Goal: Navigation & Orientation: Find specific page/section

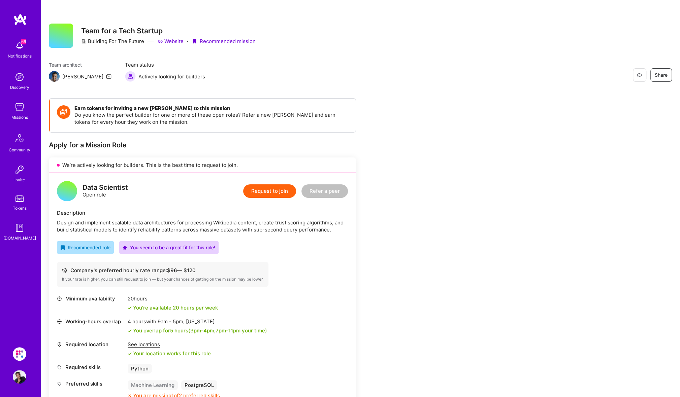
click at [16, 114] on div "Missions" at bounding box center [19, 117] width 16 height 7
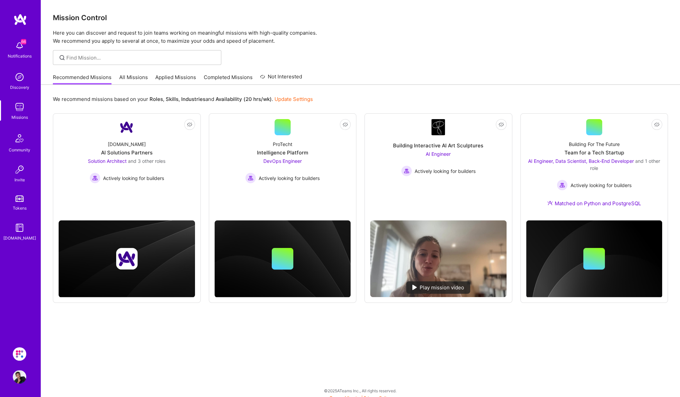
click at [123, 76] on link "All Missions" at bounding box center [133, 79] width 29 height 11
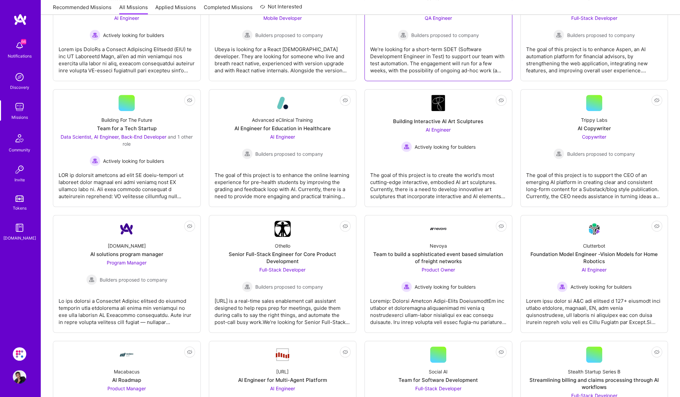
scroll to position [275, 0]
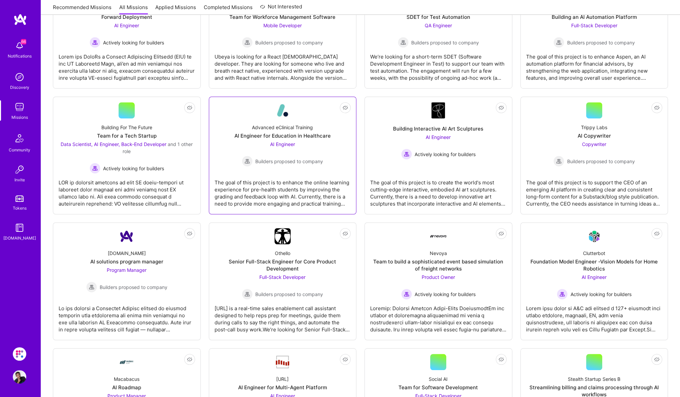
click at [289, 128] on div "Advanced eClinical Training" at bounding box center [282, 127] width 61 height 7
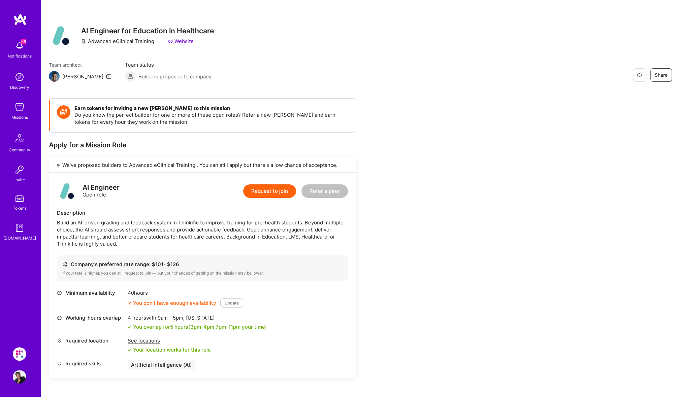
click at [21, 78] on img at bounding box center [19, 76] width 13 height 13
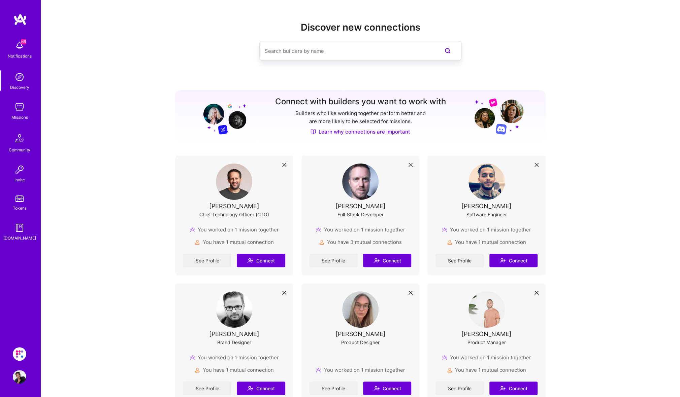
click at [21, 105] on img at bounding box center [19, 106] width 13 height 13
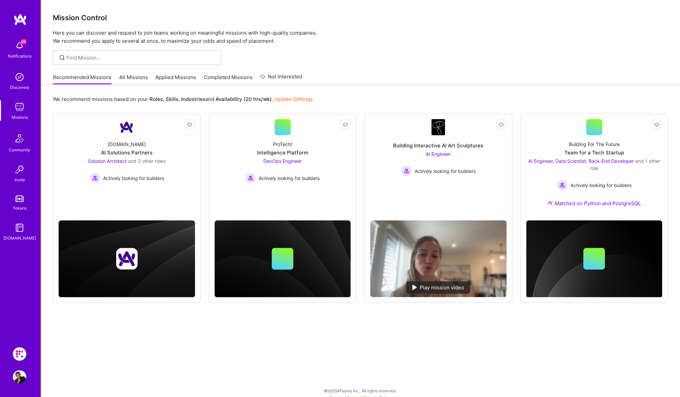
click at [172, 79] on link "Applied Missions" at bounding box center [175, 79] width 41 height 11
